Goal: Information Seeking & Learning: Learn about a topic

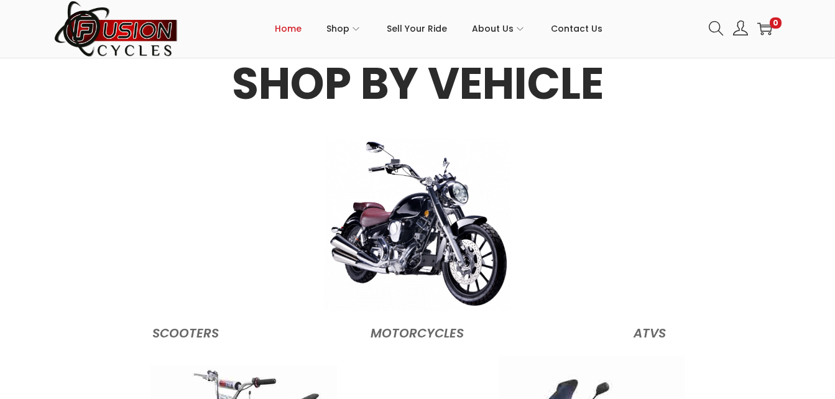
scroll to position [1195, 0]
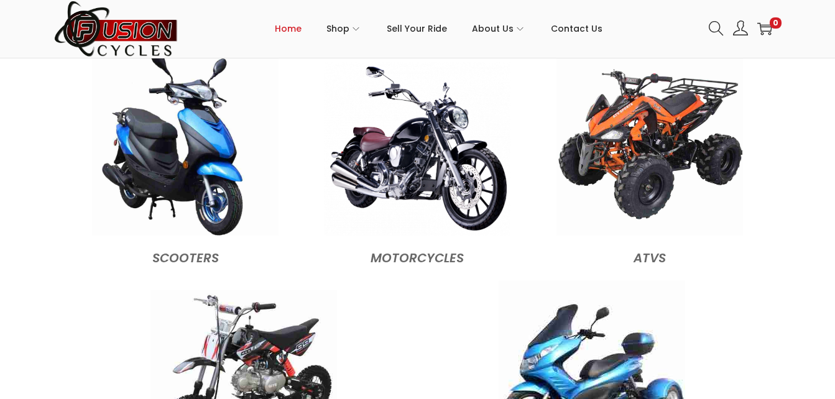
click at [438, 240] on figure "MOTORCYCLES" at bounding box center [417, 165] width 219 height 206
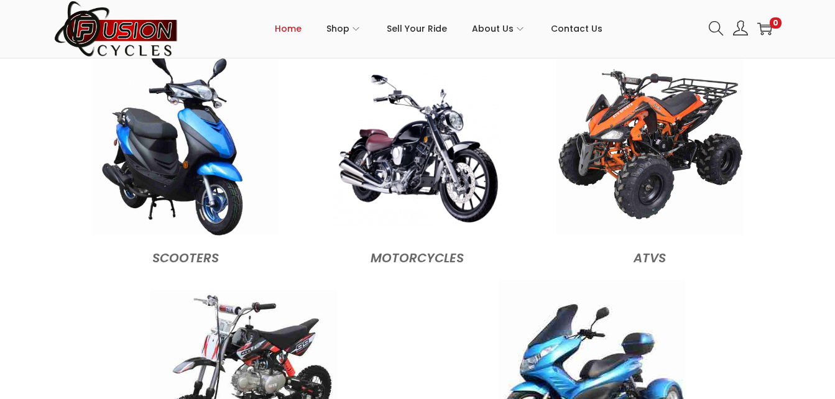
click at [445, 204] on img at bounding box center [417, 149] width 168 height 156
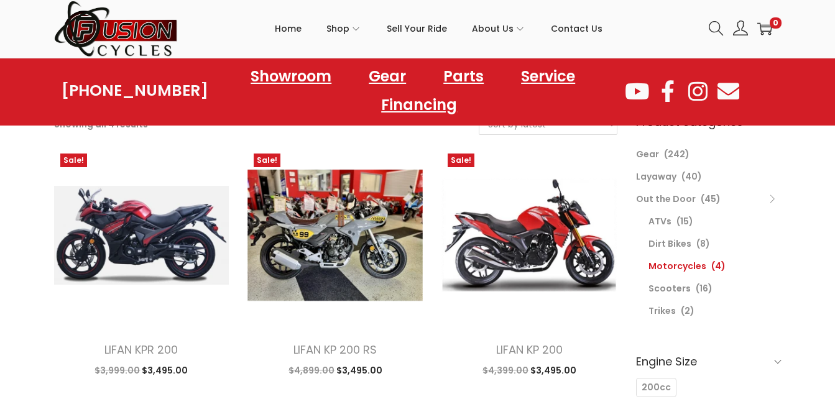
scroll to position [65, 0]
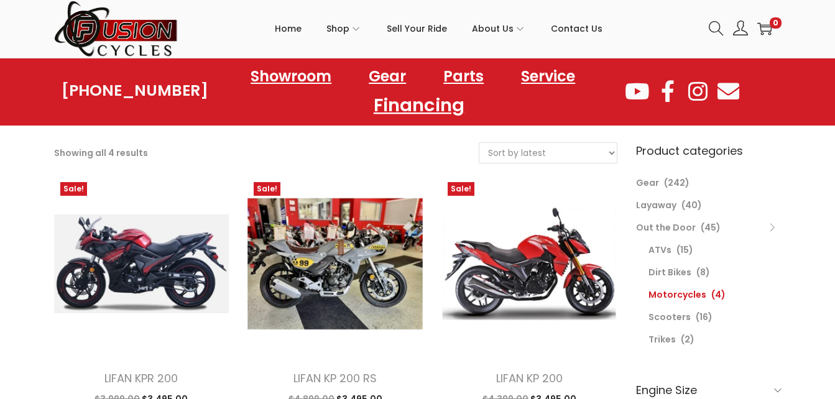
click at [435, 109] on link "Financing" at bounding box center [419, 105] width 121 height 34
